Goal: Navigation & Orientation: Find specific page/section

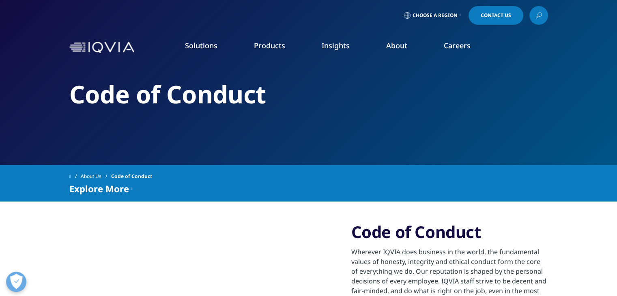
click at [281, 125] on div "Code of Conduct" at bounding box center [308, 82] width 478 height 165
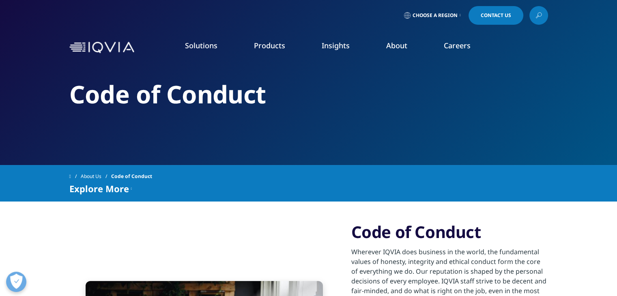
click at [238, 109] on h2 "Code of Conduct" at bounding box center [308, 94] width 478 height 30
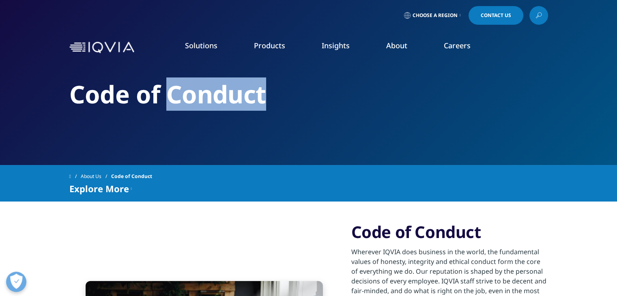
click at [238, 109] on h2 "Code of Conduct" at bounding box center [308, 94] width 478 height 30
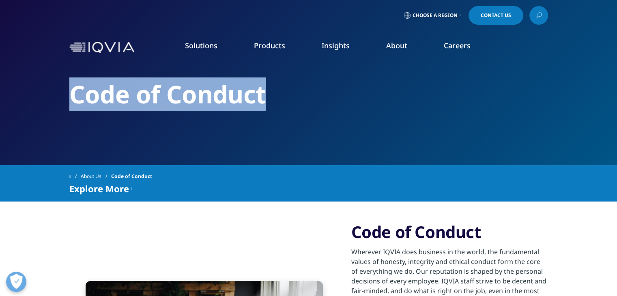
click at [238, 109] on h2 "Code of Conduct" at bounding box center [308, 94] width 478 height 30
click at [184, 118] on div "Code of Conduct" at bounding box center [308, 82] width 478 height 165
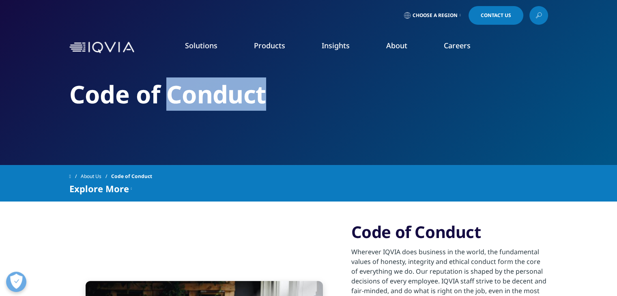
click at [184, 118] on div "Code of Conduct" at bounding box center [308, 82] width 478 height 165
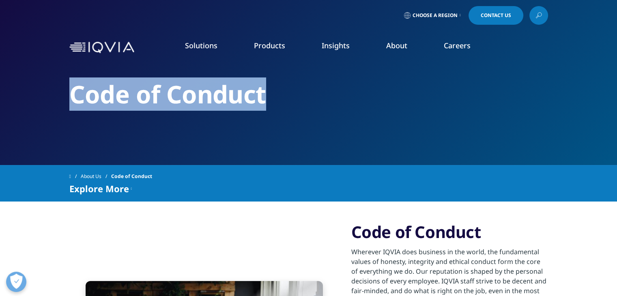
click at [184, 118] on div "Code of Conduct" at bounding box center [308, 82] width 478 height 165
click at [156, 131] on div "Code of Conduct" at bounding box center [308, 82] width 478 height 165
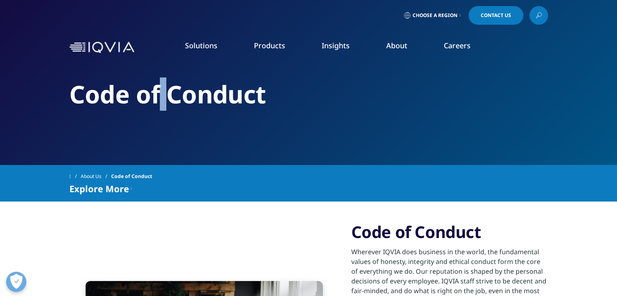
click at [156, 131] on div "Code of Conduct" at bounding box center [308, 82] width 478 height 165
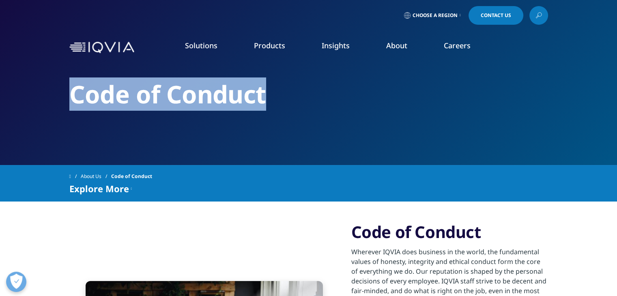
click at [156, 131] on div "Code of Conduct" at bounding box center [308, 82] width 478 height 165
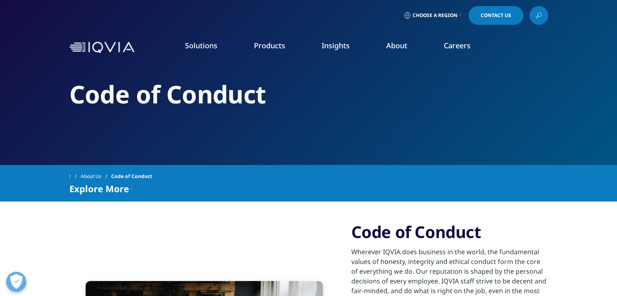
click at [431, 79] on div "Stay Connected Global Talent Network IQVIA Alumni Network View Open Roles" at bounding box center [379, 172] width 147 height 211
click at [342, 26] on div "Choose a Region Contact Us" at bounding box center [308, 15] width 617 height 31
click at [335, 28] on div "Choose a Region Contact Us" at bounding box center [308, 15] width 617 height 31
